Goal: Task Accomplishment & Management: Manage account settings

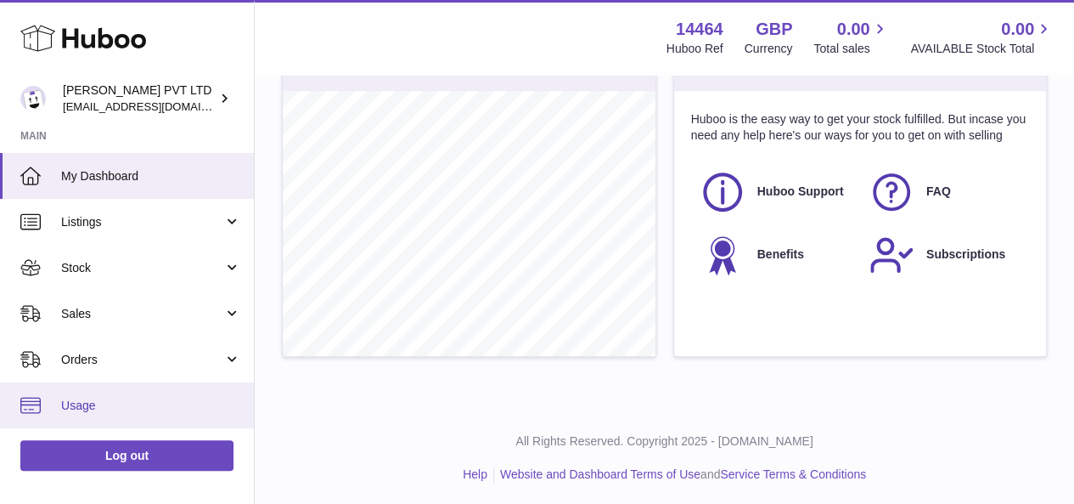
click at [73, 195] on link "My Dashboard" at bounding box center [127, 176] width 254 height 46
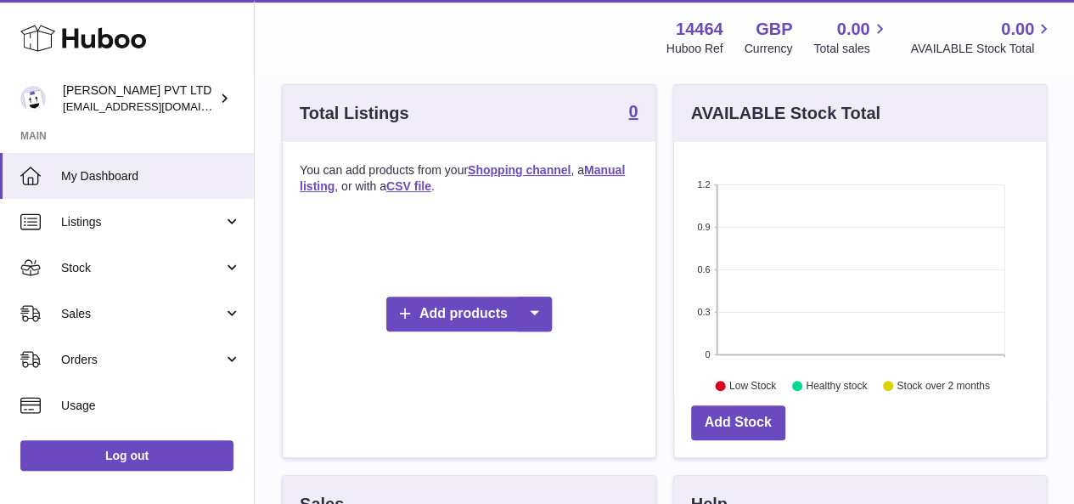
scroll to position [158, 0]
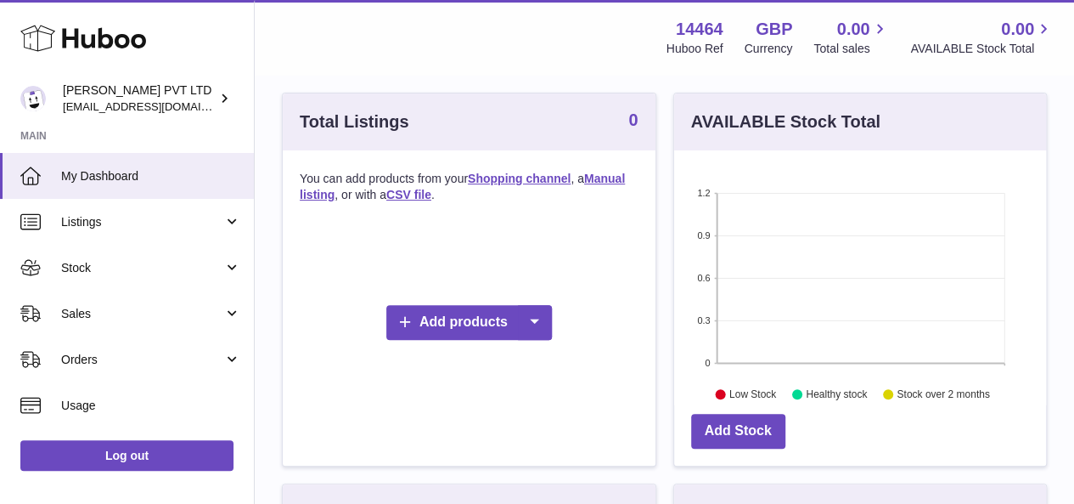
click at [629, 121] on strong "0" at bounding box center [633, 119] width 9 height 17
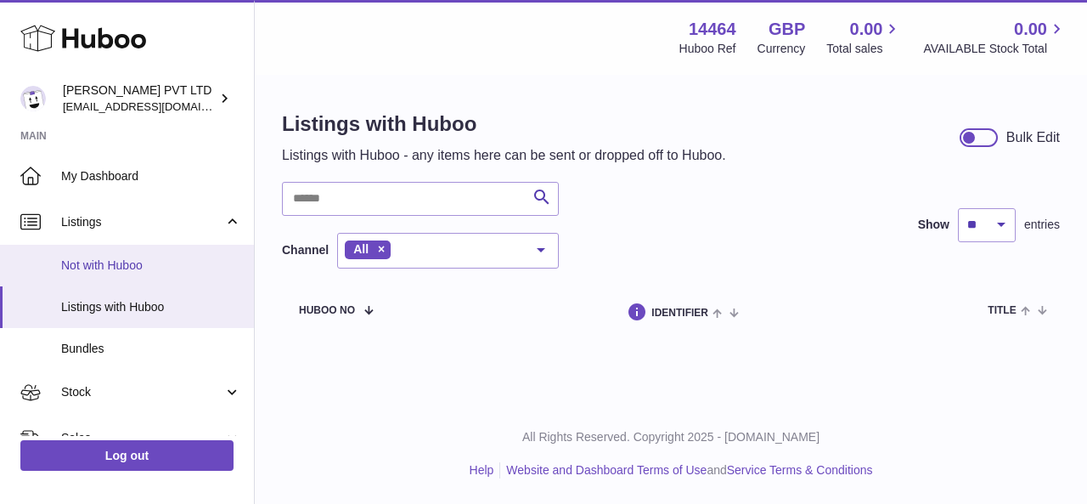
click at [148, 263] on span "Not with Huboo" at bounding box center [151, 265] width 180 height 16
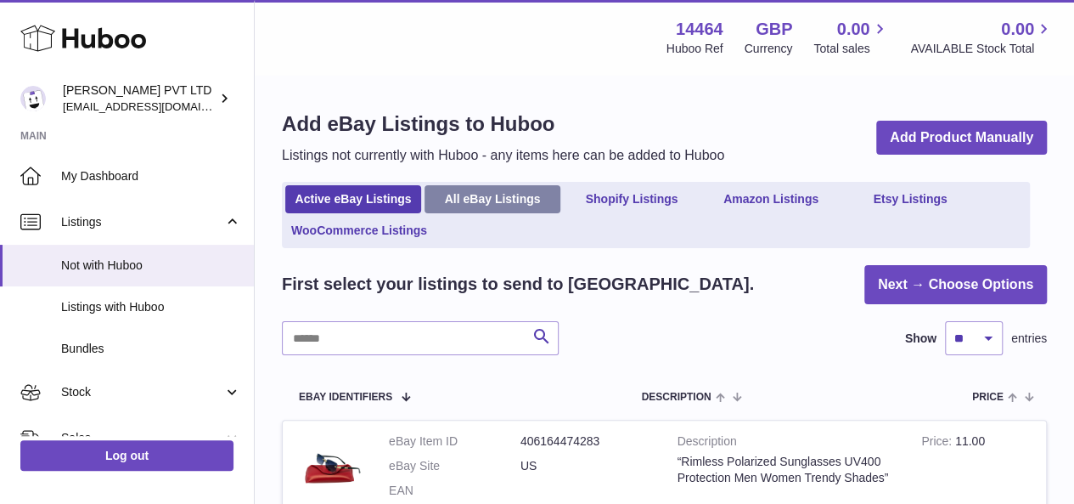
click at [490, 195] on link "All eBay Listings" at bounding box center [493, 199] width 136 height 28
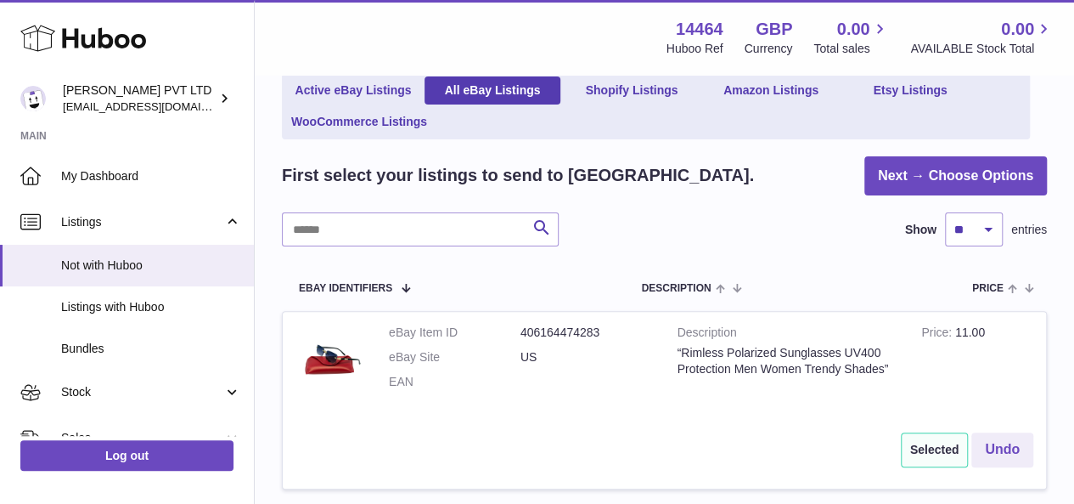
scroll to position [287, 0]
